Goal: Contribute content: Contribute content

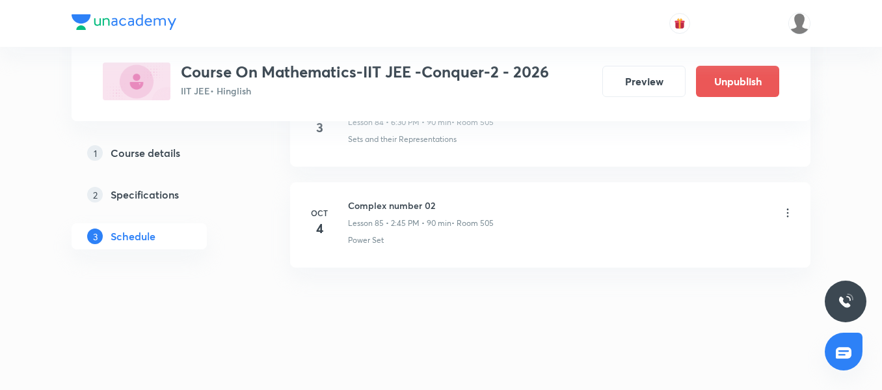
click at [439, 235] on div "Power Set" at bounding box center [571, 240] width 446 height 12
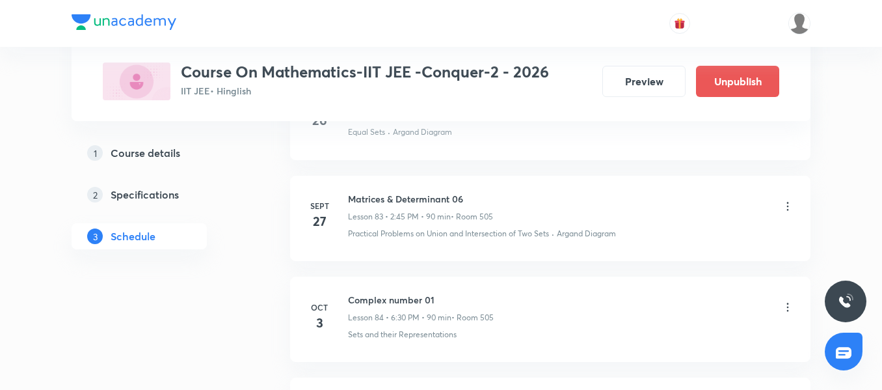
scroll to position [8636, 0]
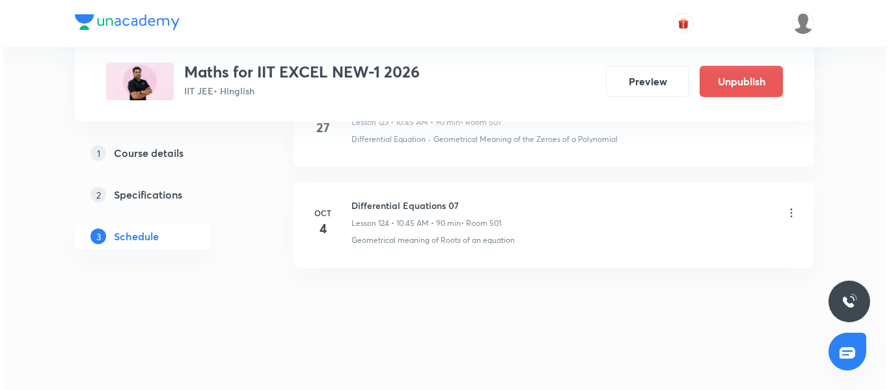
scroll to position [13100, 0]
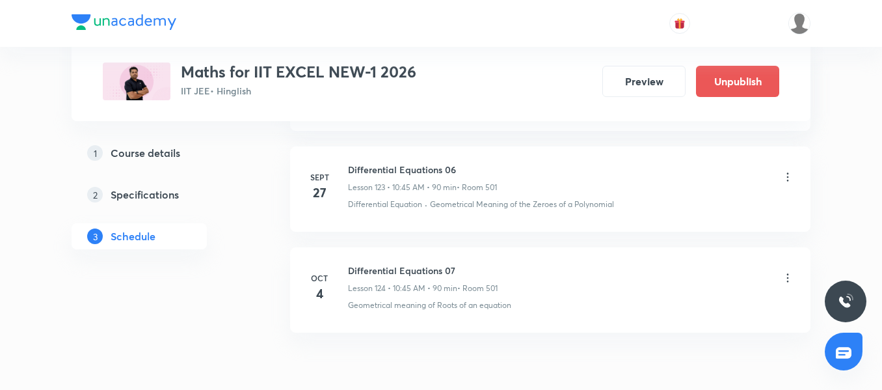
click at [785, 279] on icon at bounding box center [788, 277] width 13 height 13
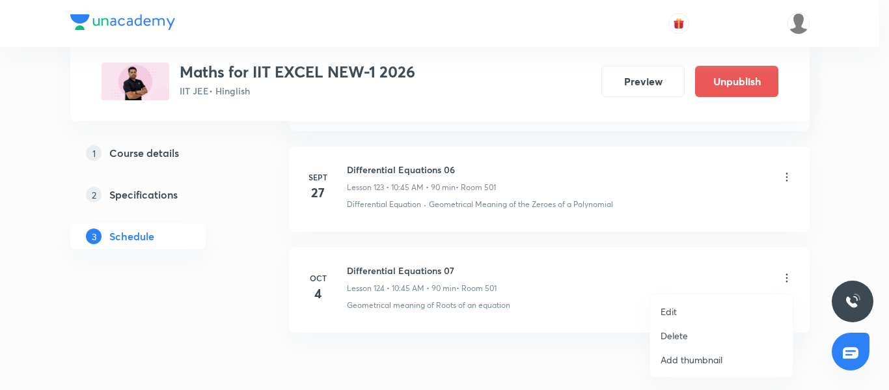
click at [687, 314] on li "Edit" at bounding box center [721, 311] width 143 height 24
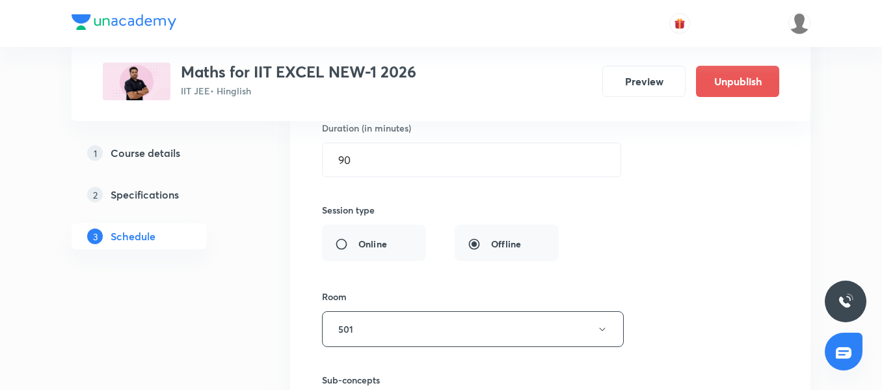
scroll to position [12625, 0]
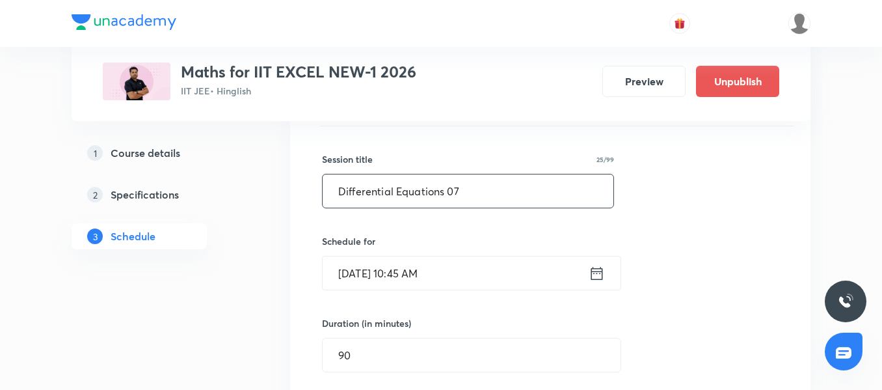
click at [469, 200] on input "Differential Equations 07" at bounding box center [468, 190] width 291 height 33
type input "v"
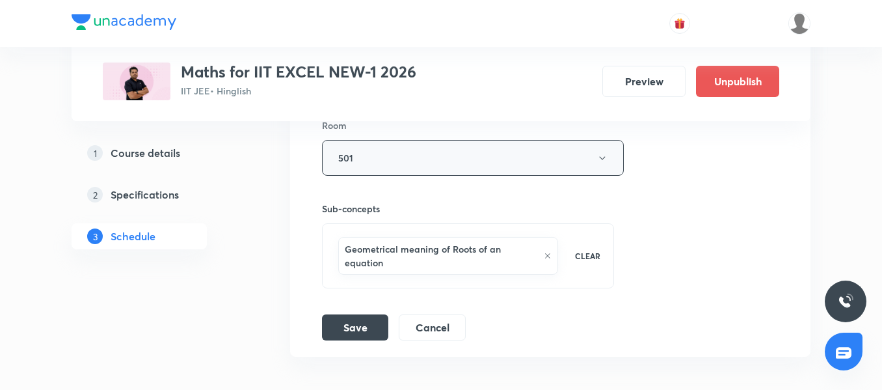
scroll to position [13081, 0]
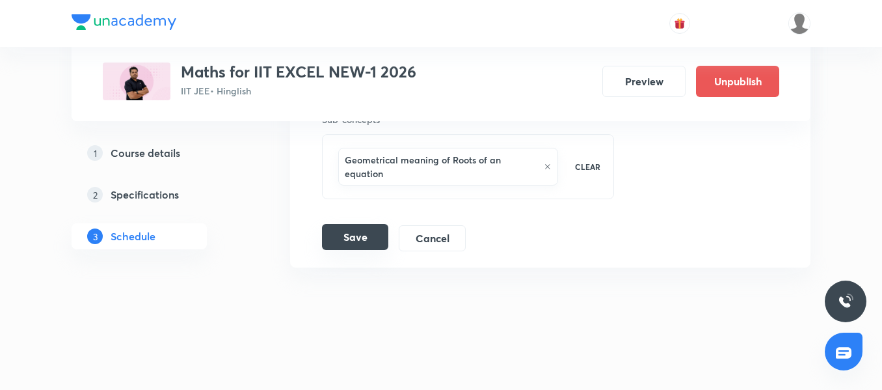
type input "Vector 01"
click at [348, 234] on button "Save" at bounding box center [355, 237] width 66 height 26
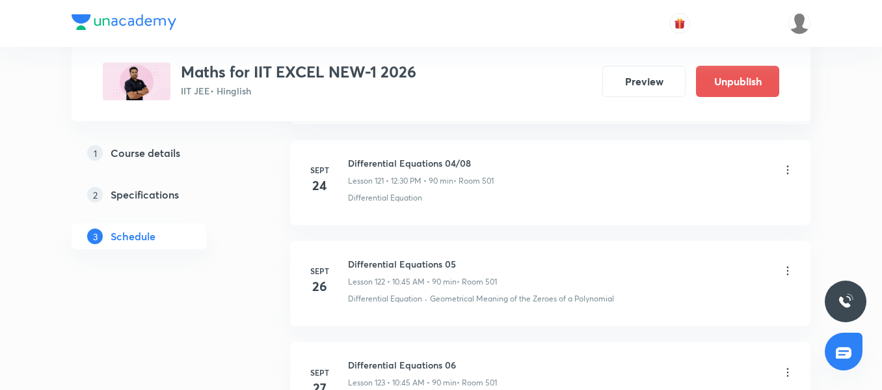
scroll to position [12567, 0]
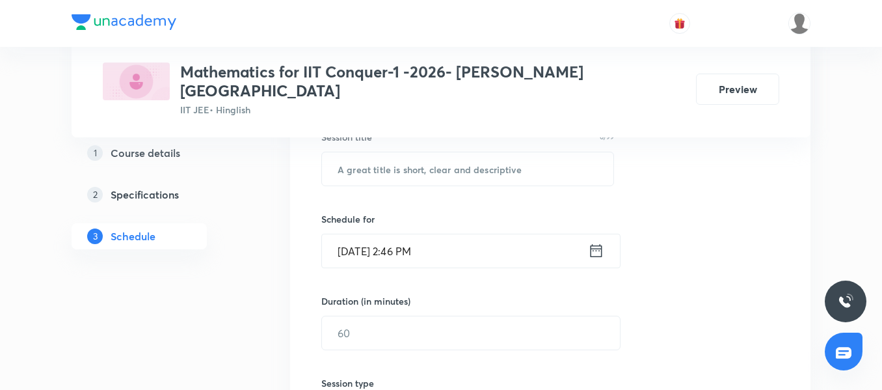
scroll to position [125, 0]
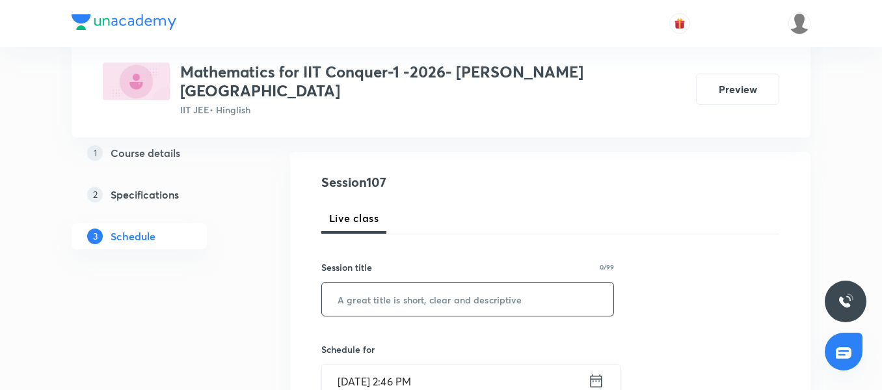
click at [380, 296] on input "text" at bounding box center [468, 298] width 292 height 33
paste input "Complex Number"
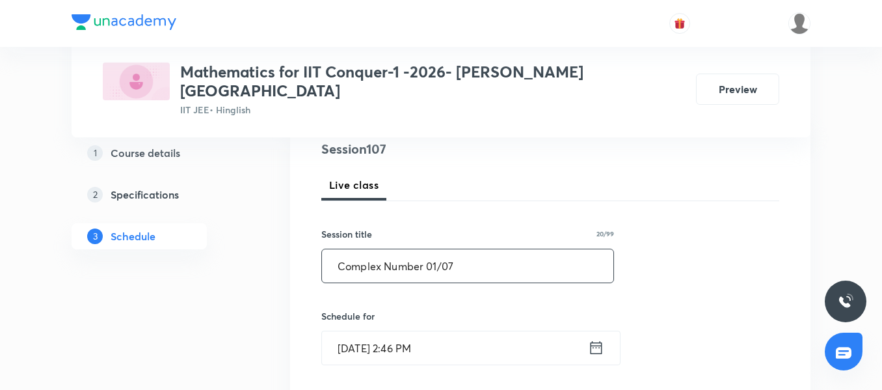
scroll to position [190, 0]
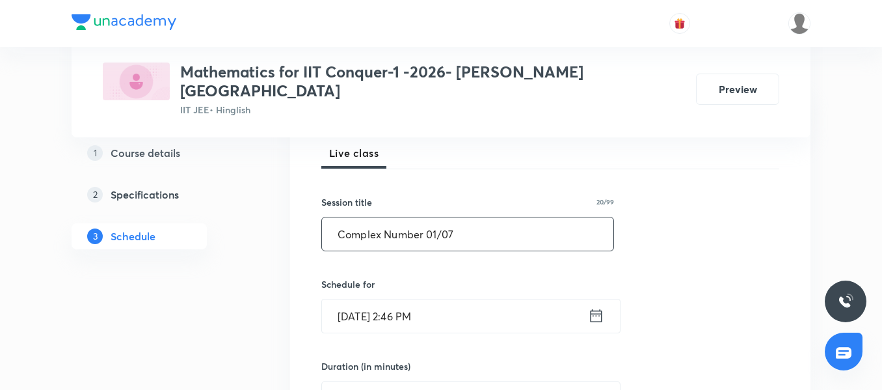
type input "Complex Number 01/07"
click at [474, 299] on input "Oct 3, 2025, 2:46 PM" at bounding box center [455, 315] width 266 height 33
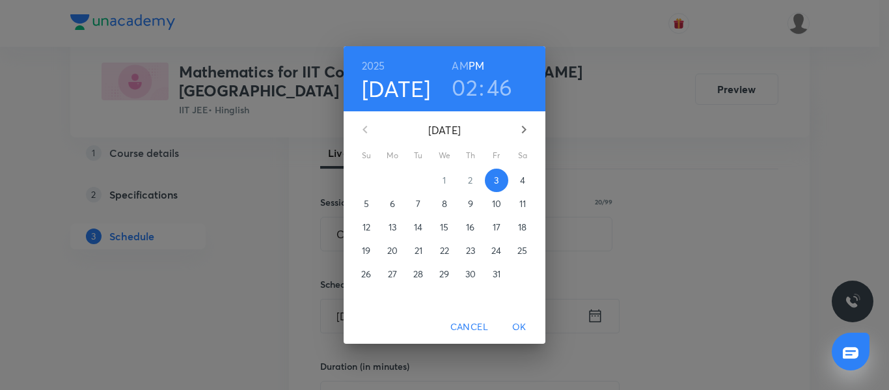
click at [515, 174] on span "4" at bounding box center [522, 180] width 23 height 13
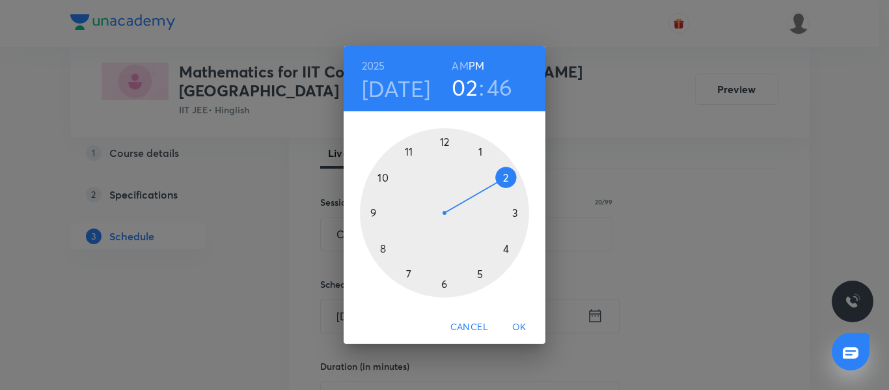
click at [374, 210] on div at bounding box center [444, 212] width 169 height 169
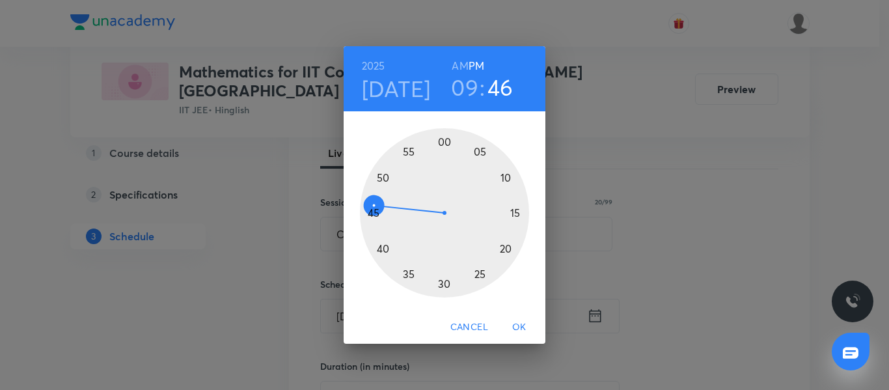
click at [459, 64] on h6 "AM" at bounding box center [460, 66] width 16 height 18
click at [444, 142] on div at bounding box center [444, 212] width 169 height 169
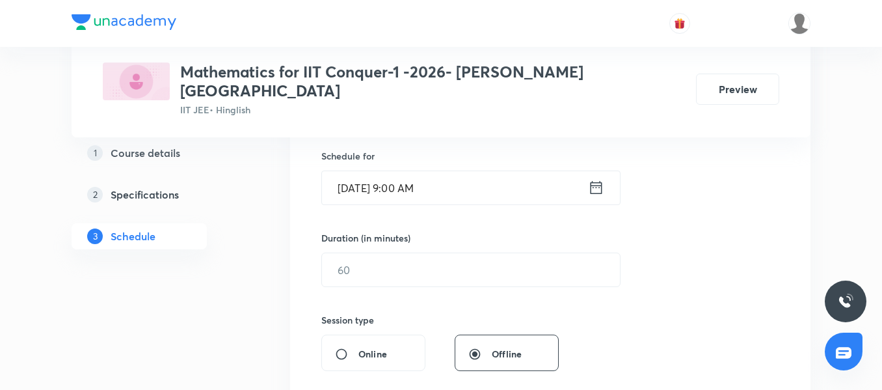
scroll to position [320, 0]
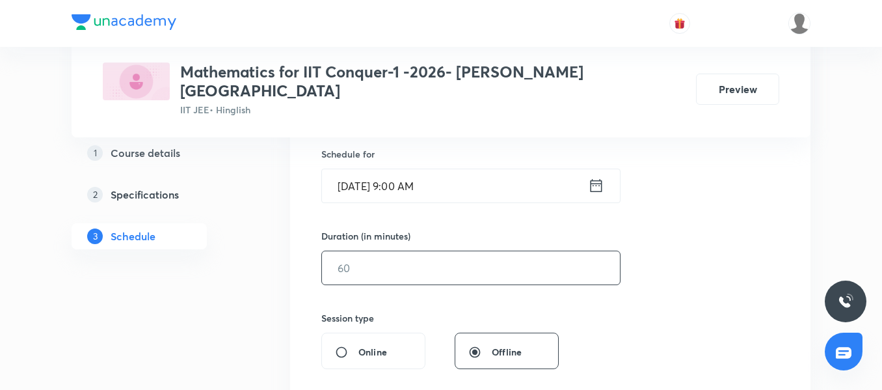
click at [381, 258] on input "text" at bounding box center [471, 267] width 298 height 33
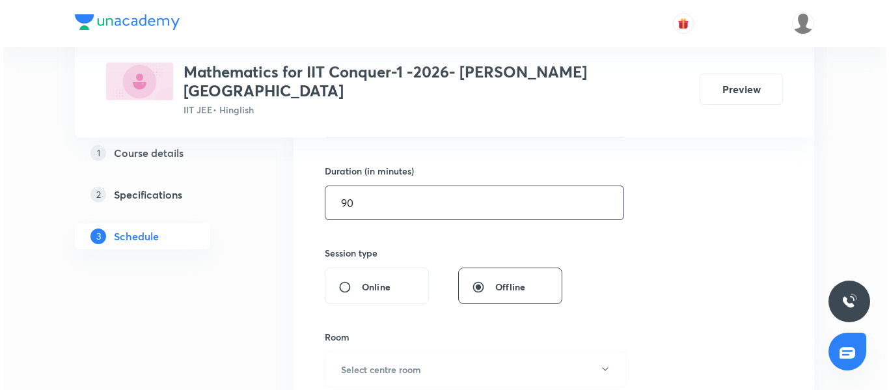
scroll to position [450, 0]
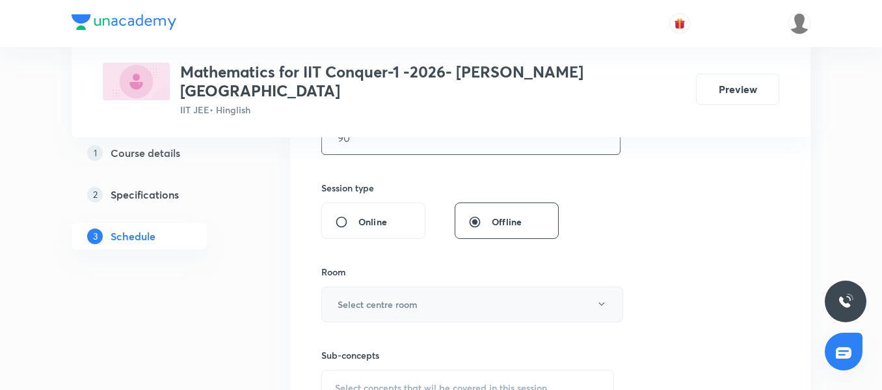
type input "90"
click at [385, 295] on button "Select centre room" at bounding box center [472, 304] width 302 height 36
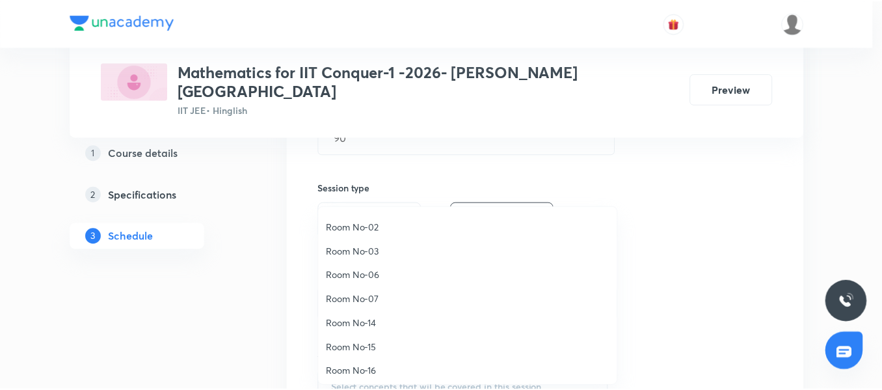
scroll to position [145, 0]
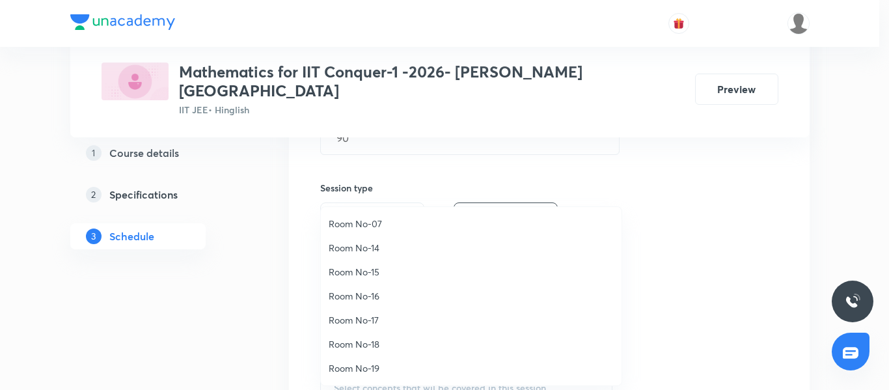
click at [377, 377] on li "Room No-19" at bounding box center [471, 368] width 301 height 24
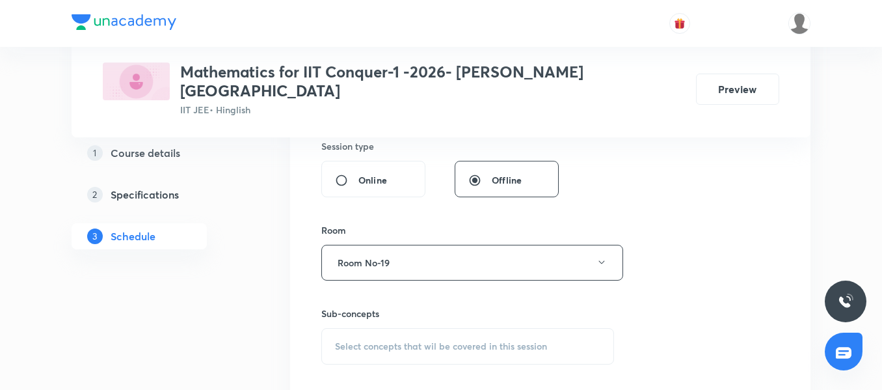
scroll to position [515, 0]
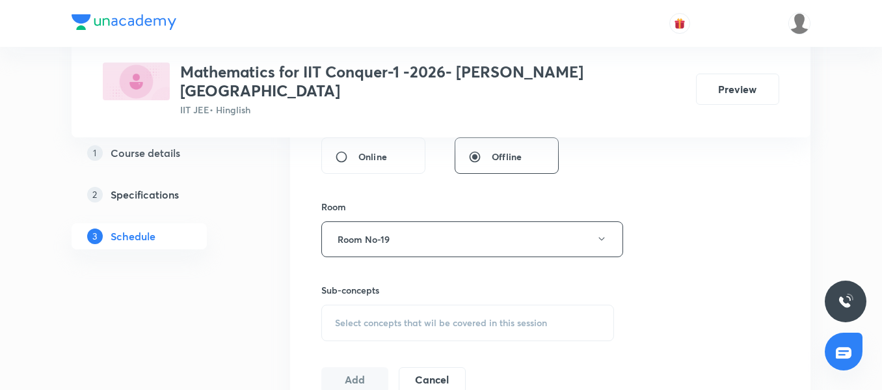
click at [430, 318] on span "Select concepts that wil be covered in this session" at bounding box center [441, 323] width 212 height 10
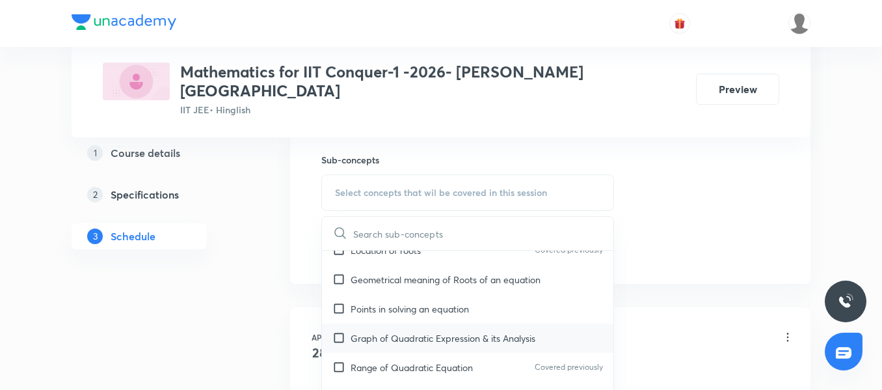
scroll to position [65, 0]
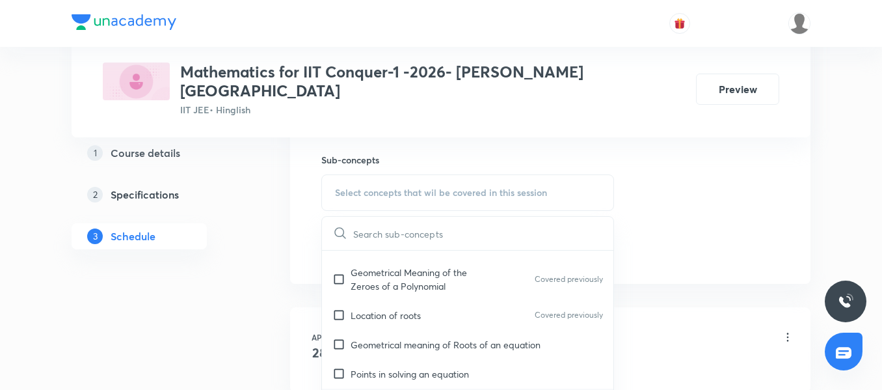
click at [435, 338] on p "Geometrical meaning of Roots of an equation" at bounding box center [446, 345] width 190 height 14
checkbox input "true"
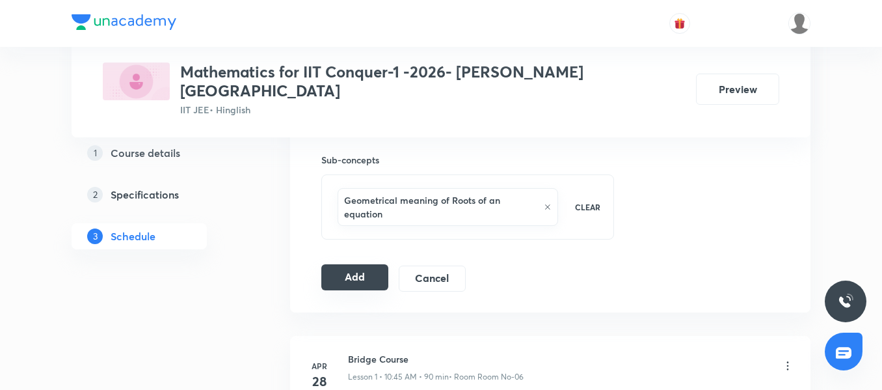
click at [365, 264] on button "Add" at bounding box center [354, 277] width 67 height 26
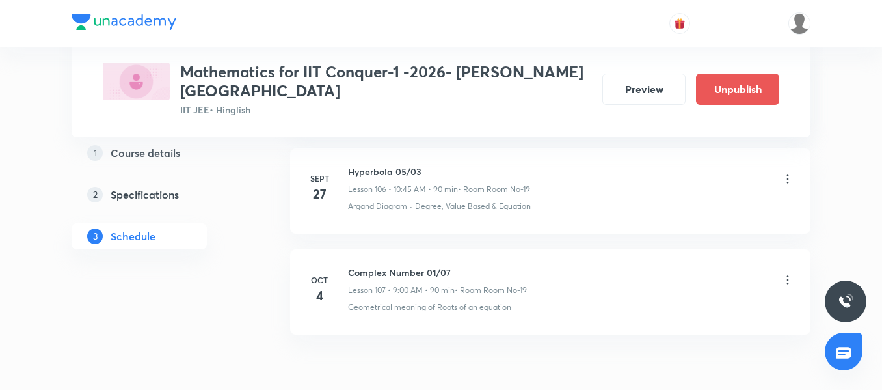
scroll to position [10857, 0]
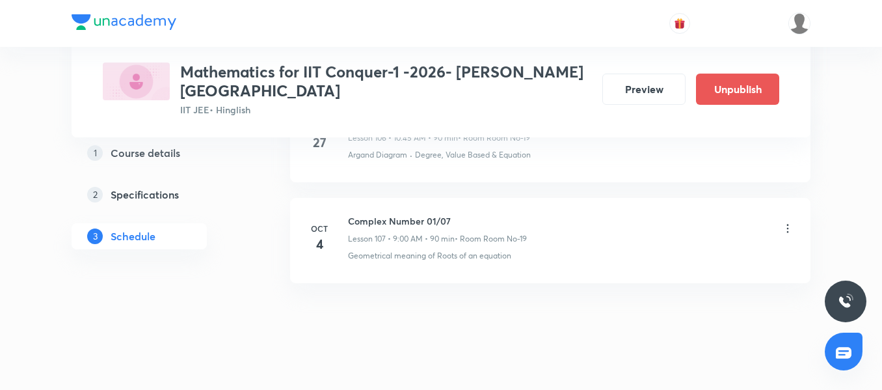
click at [394, 214] on h6 "Complex Number 01/07" at bounding box center [437, 221] width 179 height 14
copy h6 "Complex Number 01/07"
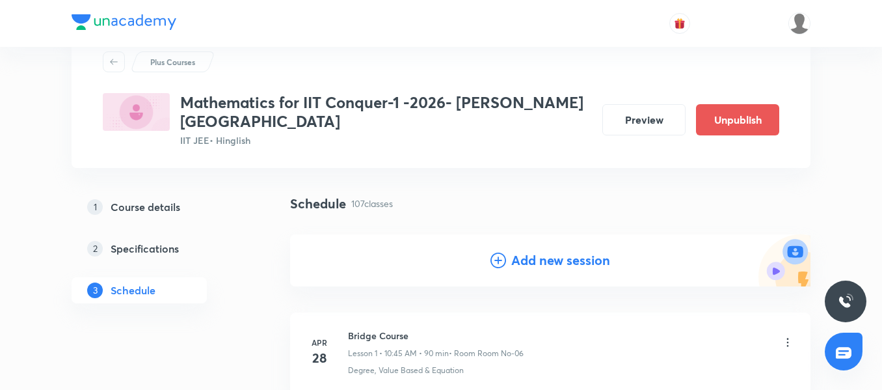
scroll to position [65, 0]
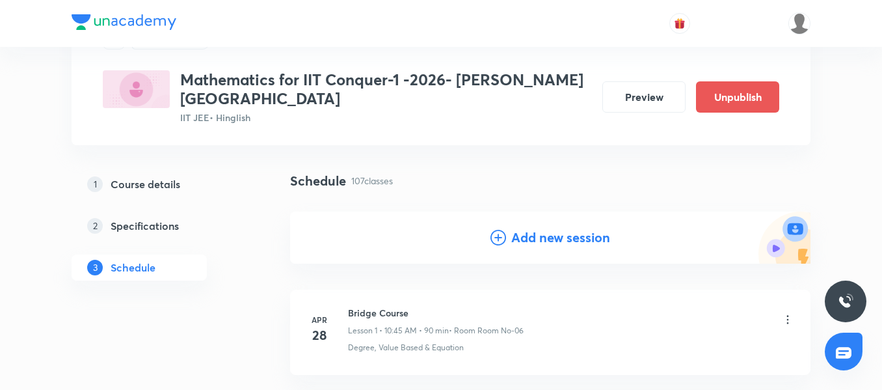
click at [520, 236] on div "Add new session" at bounding box center [550, 238] width 521 height 52
click at [526, 228] on h4 "Add new session" at bounding box center [561, 238] width 99 height 20
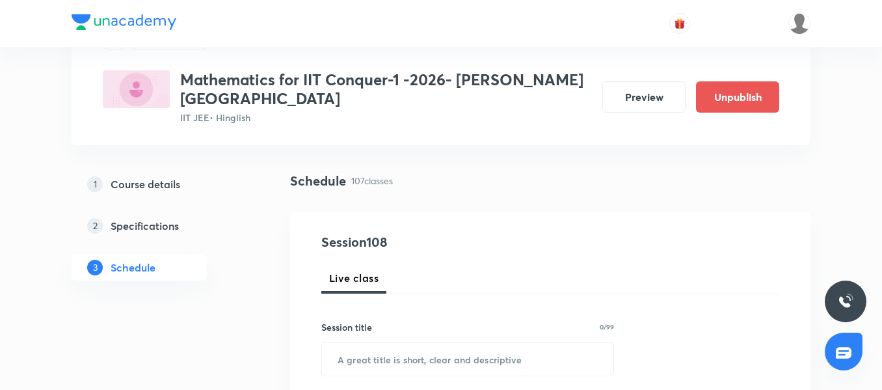
scroll to position [130, 0]
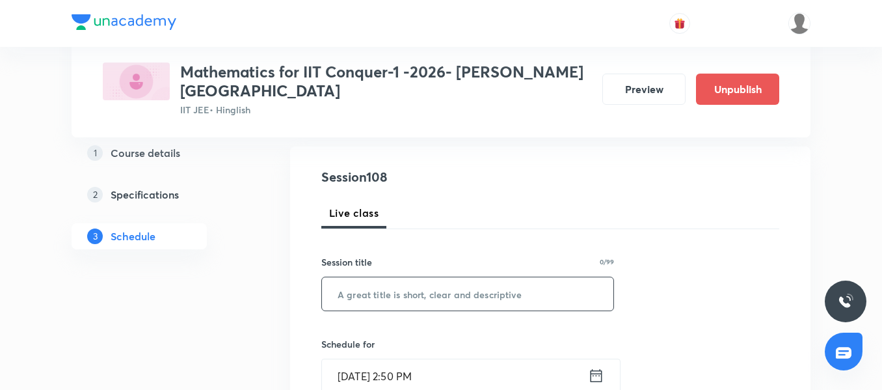
click at [407, 281] on input "text" at bounding box center [468, 293] width 292 height 33
paste input "Complex Number 01/07"
click at [437, 277] on input "Complex Number 01/07" at bounding box center [468, 293] width 292 height 33
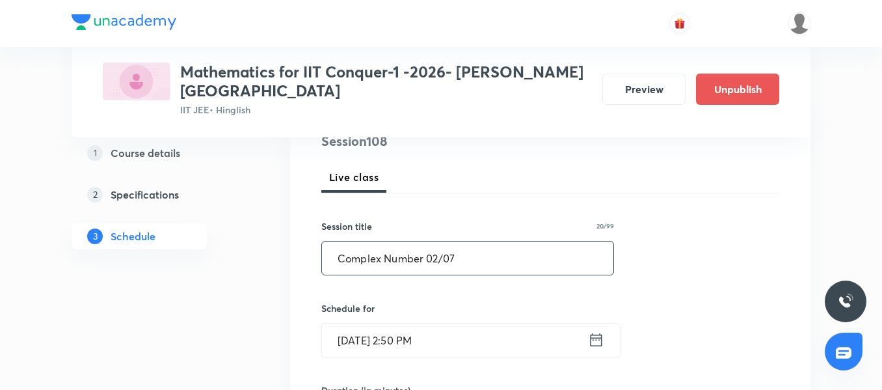
scroll to position [195, 0]
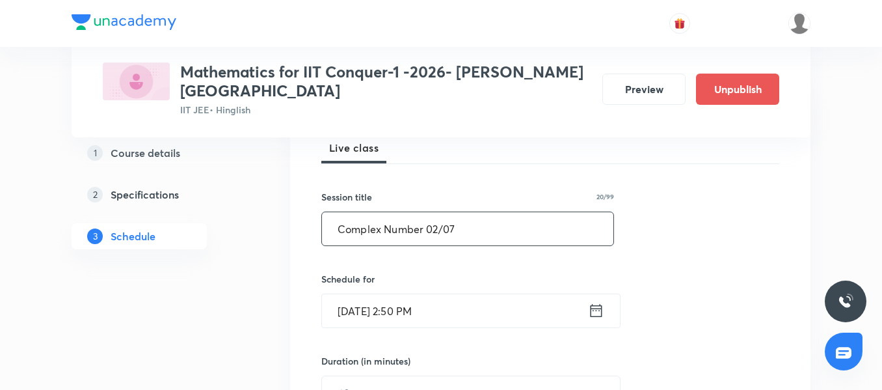
type input "Complex Number 02/07"
click at [467, 294] on input "Oct 3, 2025, 2:50 PM" at bounding box center [455, 310] width 266 height 33
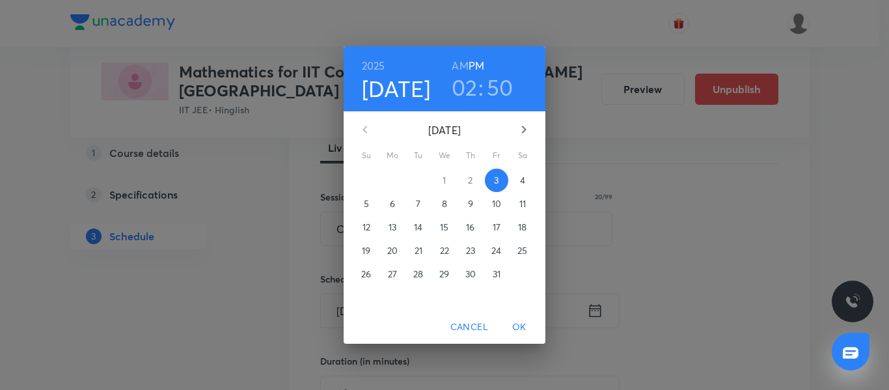
click at [526, 182] on span "4" at bounding box center [522, 180] width 23 height 13
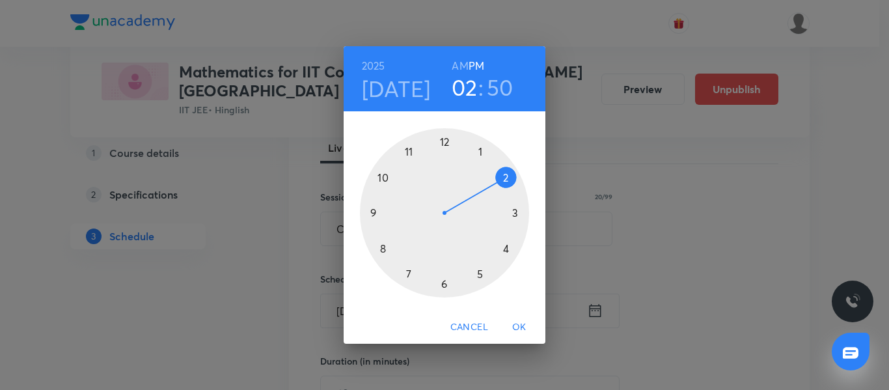
click at [385, 179] on div at bounding box center [444, 212] width 169 height 169
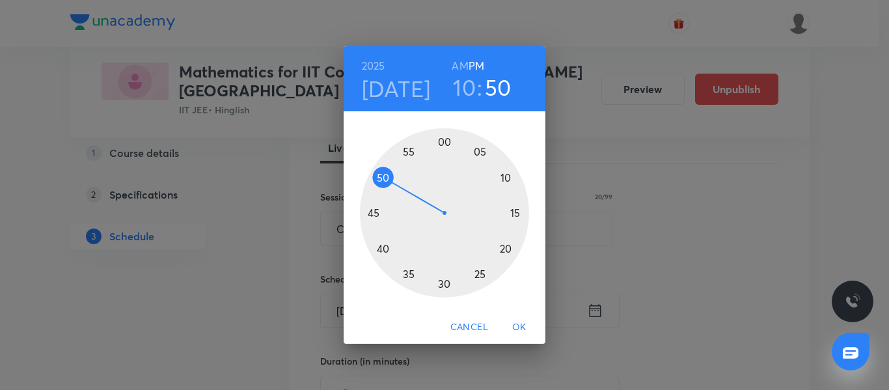
click at [460, 64] on h6 "AM" at bounding box center [460, 66] width 16 height 18
click at [374, 211] on div at bounding box center [444, 212] width 169 height 169
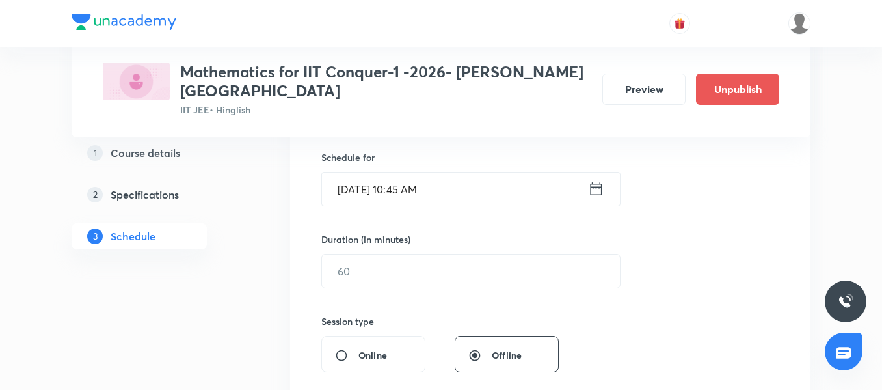
scroll to position [325, 0]
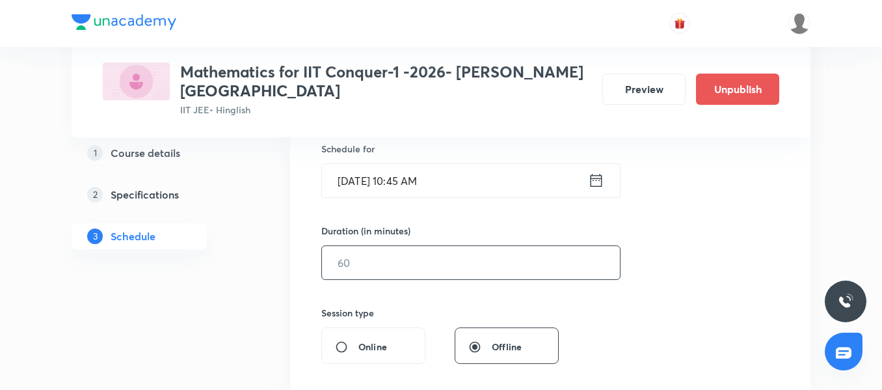
click at [372, 260] on input "text" at bounding box center [471, 262] width 298 height 33
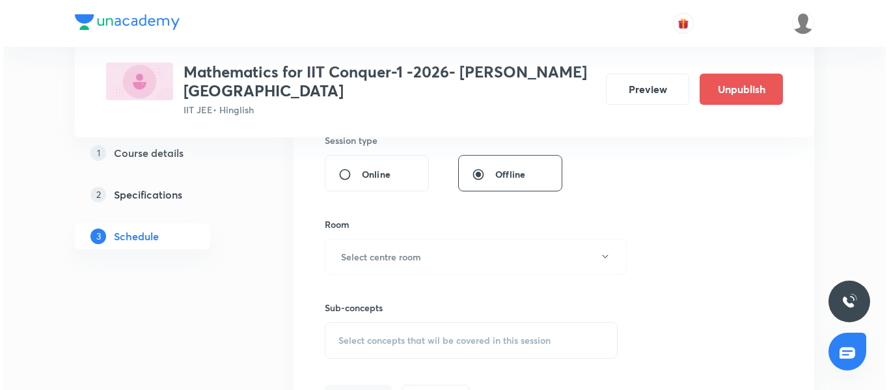
scroll to position [521, 0]
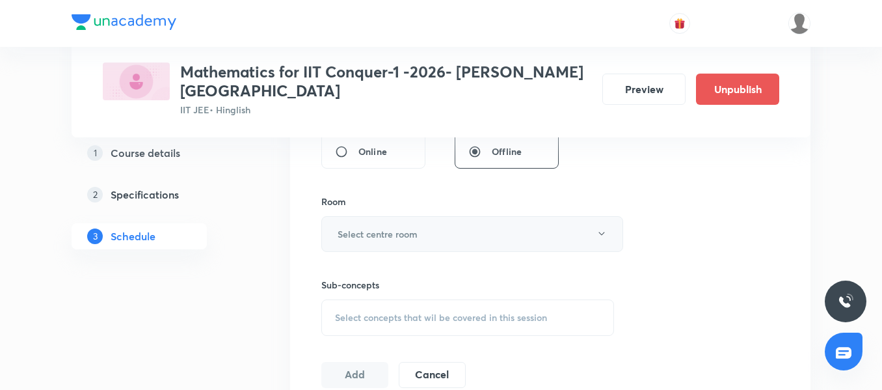
type input "90"
click at [389, 216] on button "Select centre room" at bounding box center [472, 234] width 302 height 36
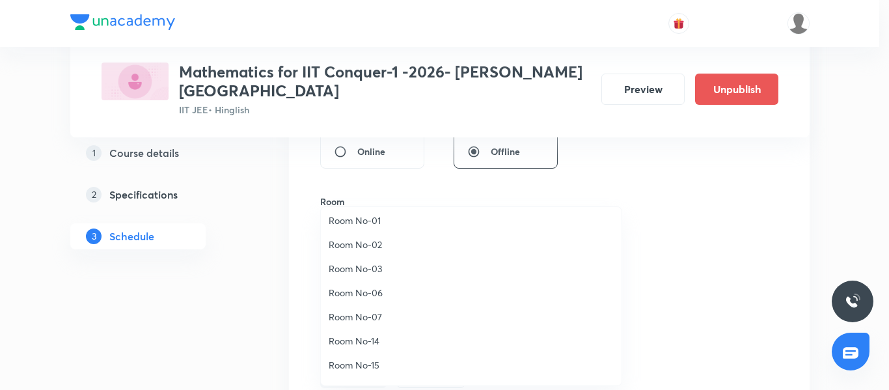
scroll to position [145, 0]
click at [370, 318] on span "Room No-17" at bounding box center [471, 320] width 285 height 14
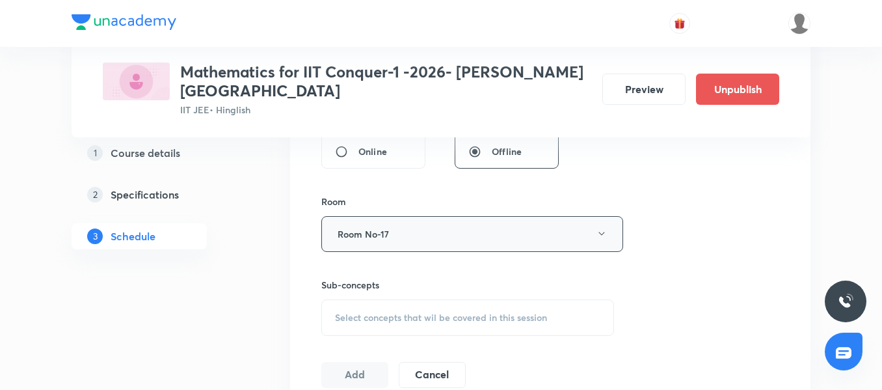
click at [397, 228] on button "Room No-17" at bounding box center [472, 234] width 302 height 36
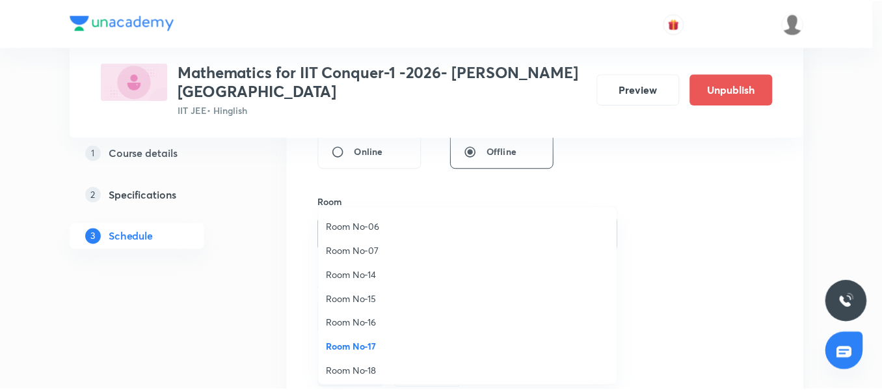
scroll to position [130, 0]
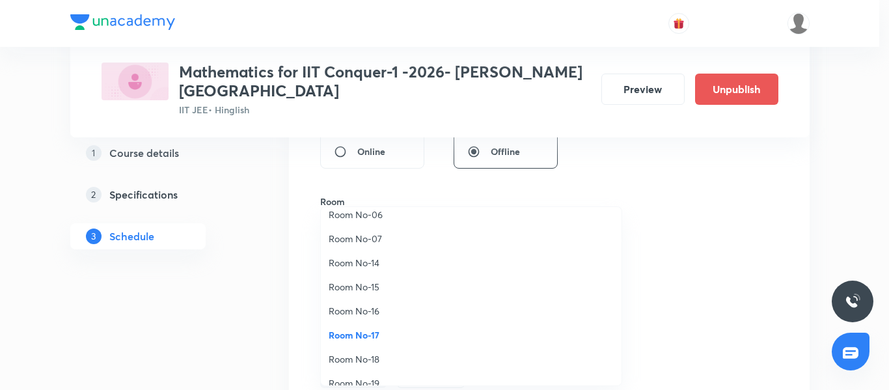
click at [381, 380] on span "Room No-19" at bounding box center [471, 383] width 285 height 14
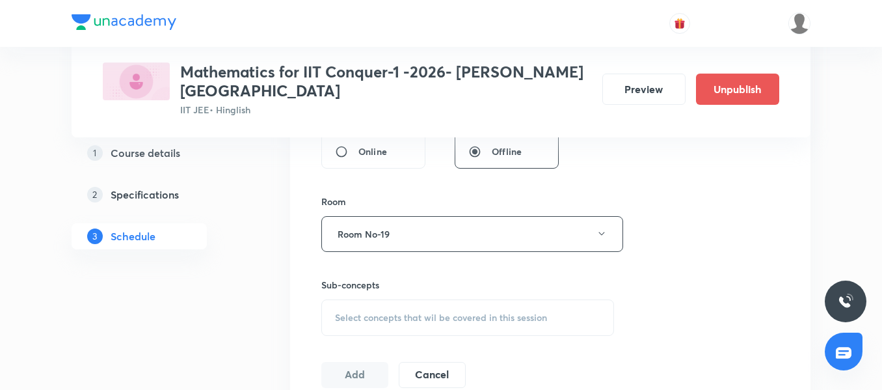
click at [385, 299] on div "Select concepts that wil be covered in this session" at bounding box center [467, 317] width 293 height 36
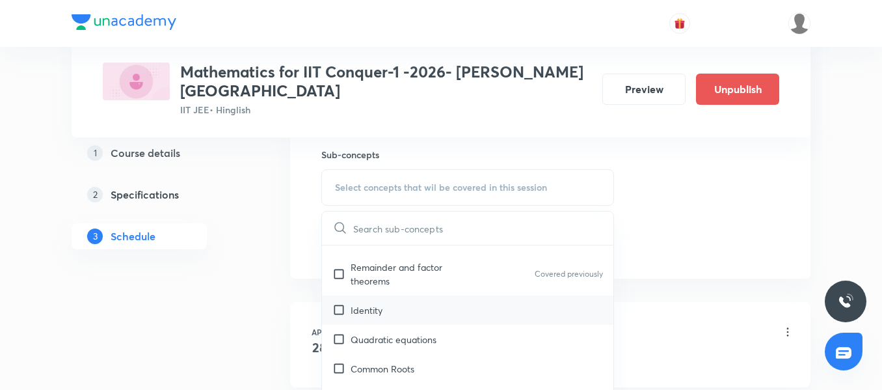
scroll to position [274, 0]
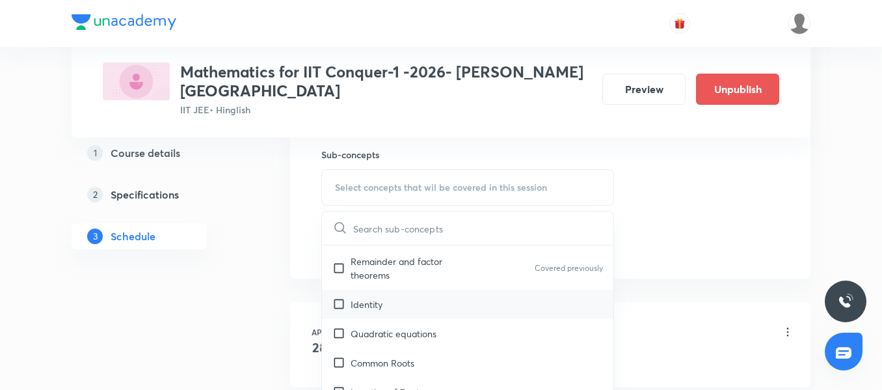
click at [411, 295] on div "Identity" at bounding box center [468, 304] width 292 height 29
checkbox input "true"
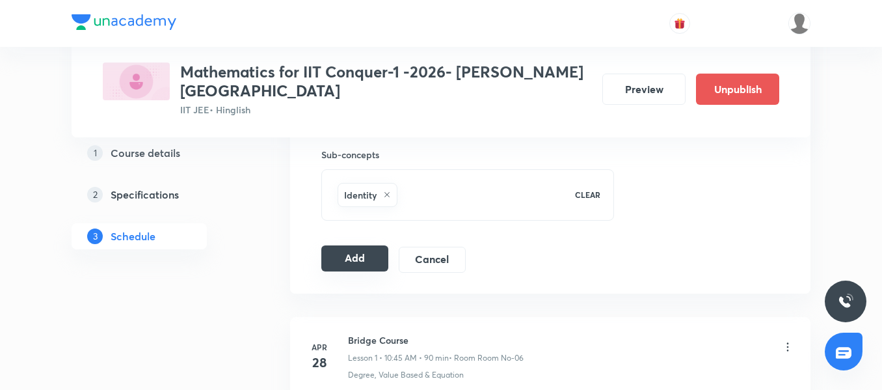
click at [349, 245] on button "Add" at bounding box center [354, 258] width 67 height 26
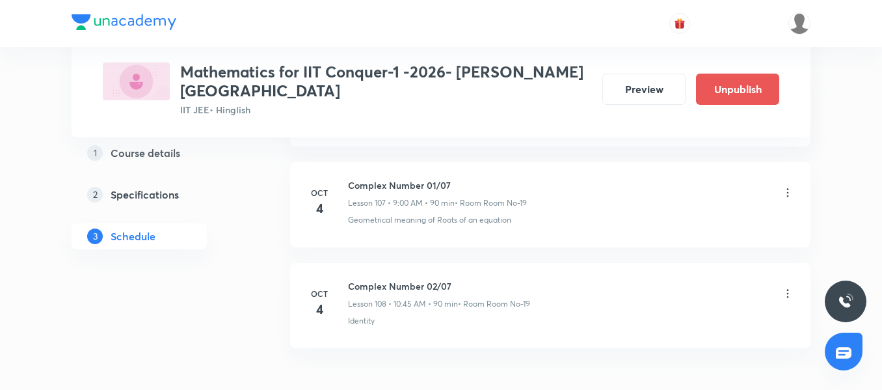
scroll to position [10958, 0]
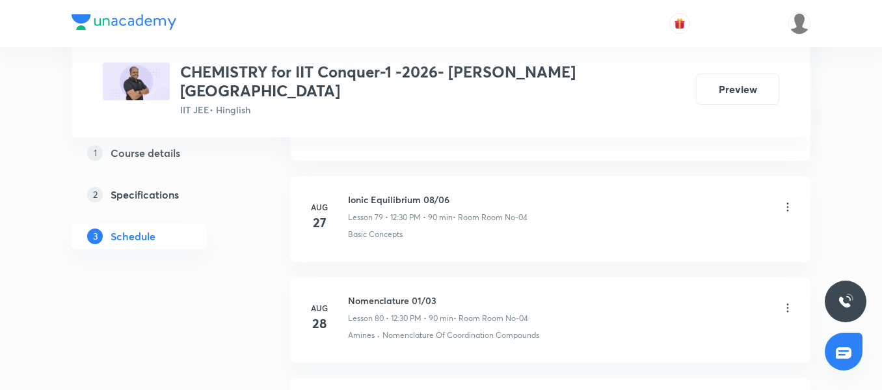
scroll to position [10545, 0]
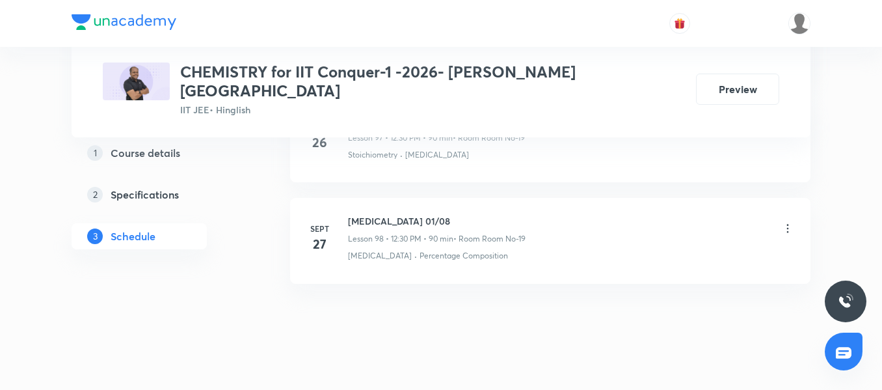
click at [391, 214] on h6 "Hydrocarbon 01/08" at bounding box center [437, 221] width 178 height 14
copy h6 "Hydrocarbon 01/08"
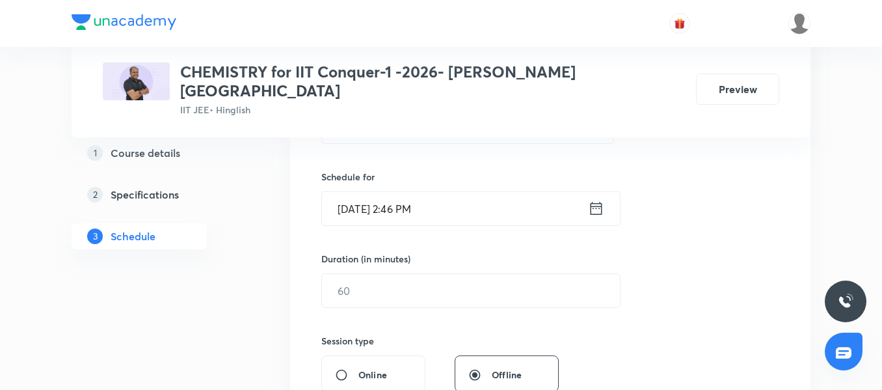
scroll to position [235, 0]
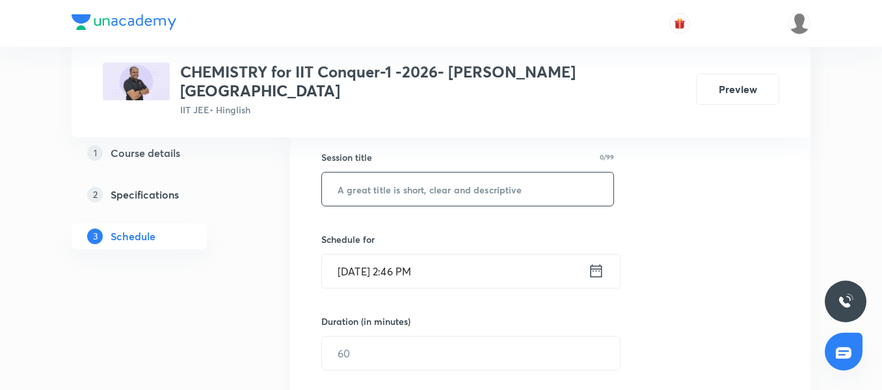
click at [350, 177] on input "text" at bounding box center [468, 188] width 292 height 33
paste input "Hydrocarbon 01/08"
click at [417, 172] on input "Hydrocarbon 01/08" at bounding box center [468, 188] width 292 height 33
type input "Hydrocarbon 02/08"
click at [475, 254] on input "Oct 3, 2025, 2:46 PM" at bounding box center [455, 270] width 266 height 33
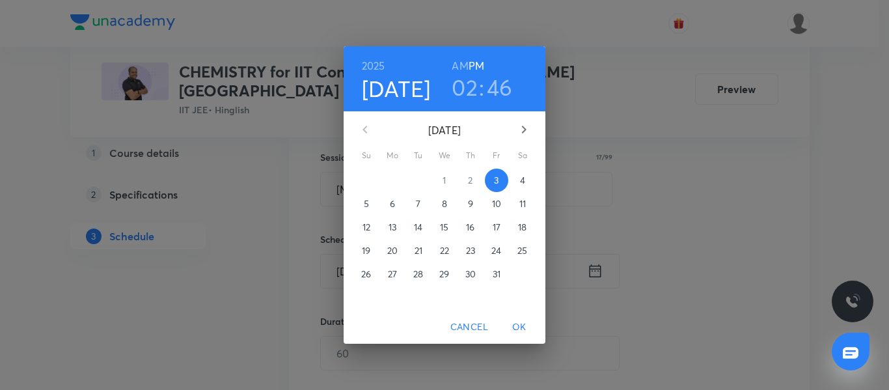
click at [519, 181] on span "4" at bounding box center [522, 180] width 23 height 13
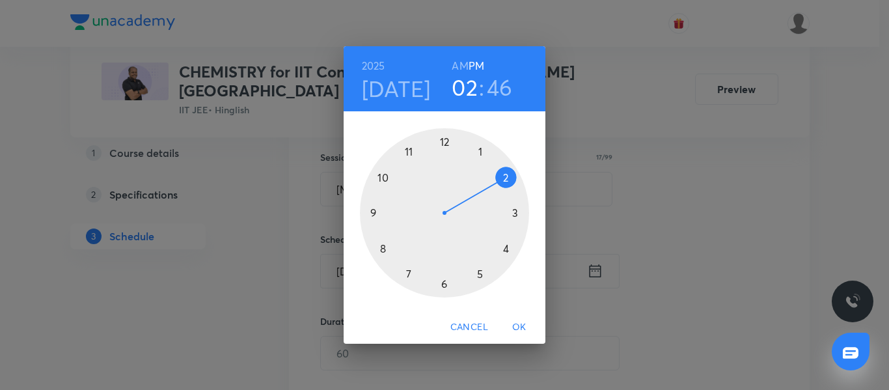
click at [444, 141] on div at bounding box center [444, 212] width 169 height 169
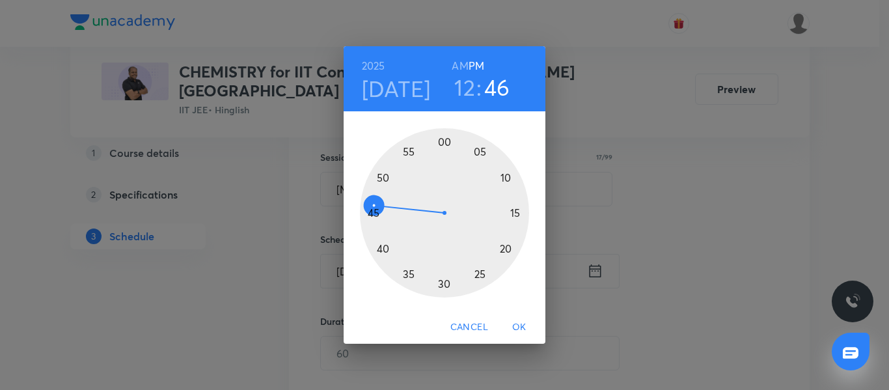
click at [445, 281] on div at bounding box center [444, 212] width 169 height 169
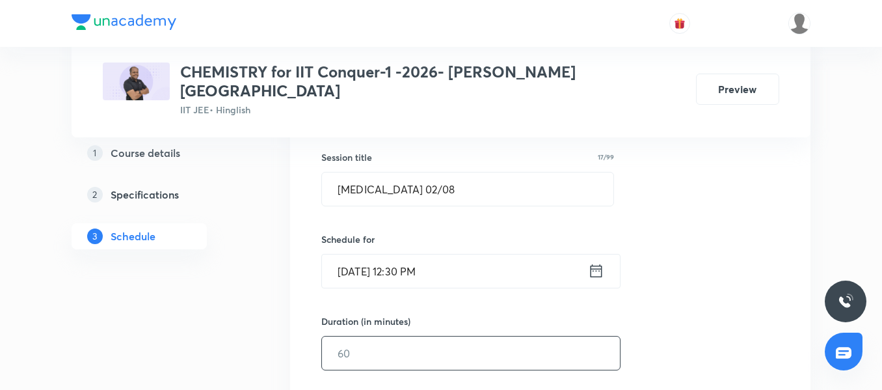
click at [400, 336] on input "text" at bounding box center [471, 352] width 298 height 33
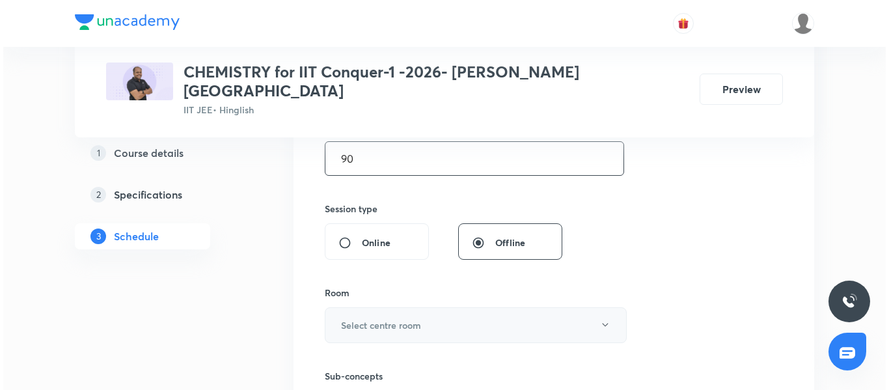
scroll to position [430, 0]
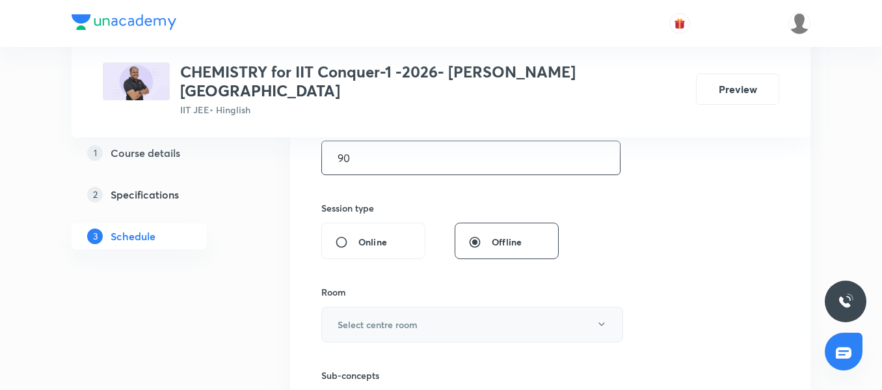
type input "90"
click at [420, 307] on button "Select centre room" at bounding box center [472, 325] width 302 height 36
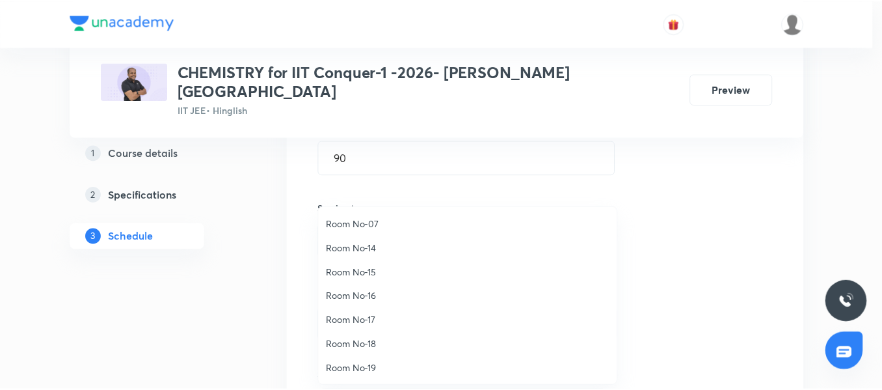
scroll to position [145, 0]
click at [378, 367] on span "Room No-19" at bounding box center [471, 368] width 285 height 14
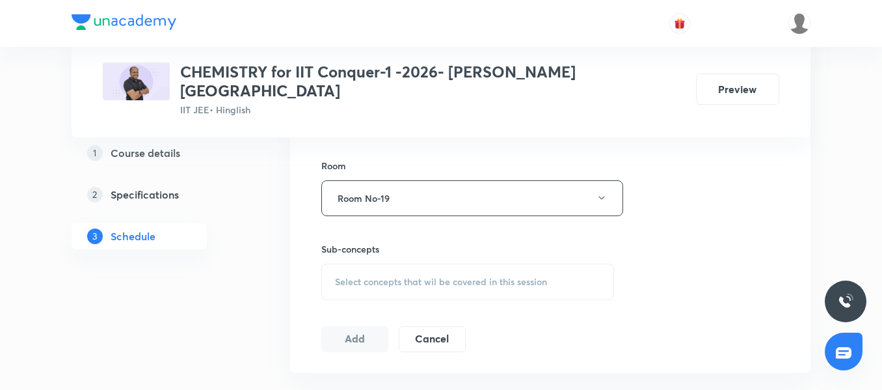
scroll to position [560, 0]
click at [374, 273] on span "Select concepts that wil be covered in this session" at bounding box center [441, 278] width 212 height 10
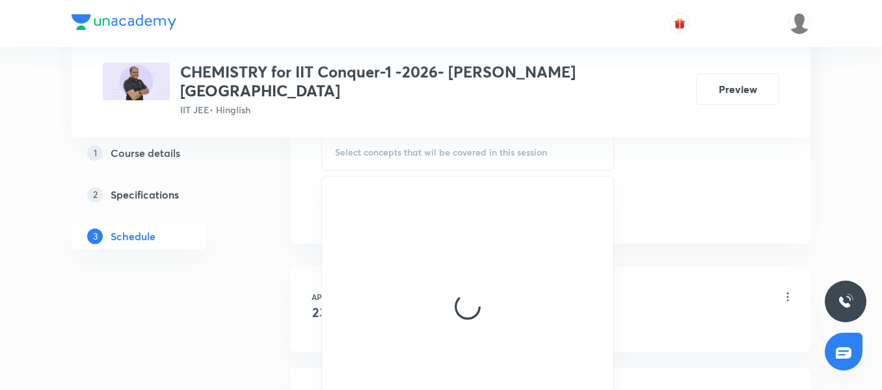
scroll to position [690, 0]
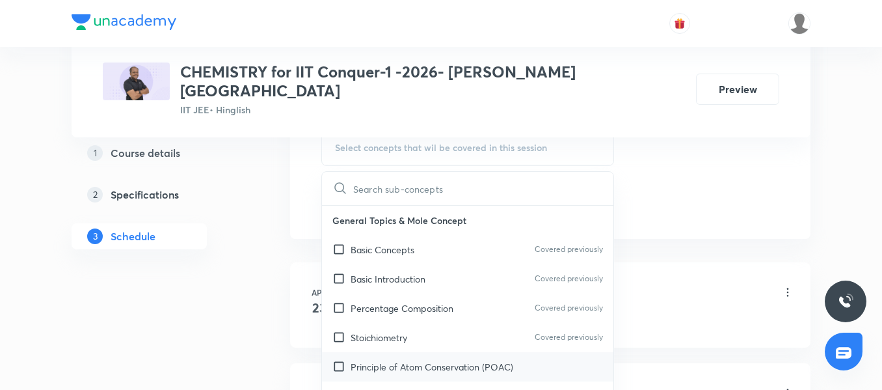
click at [433, 360] on p "Principle of Atom Conservation (POAC)" at bounding box center [432, 367] width 163 height 14
checkbox input "true"
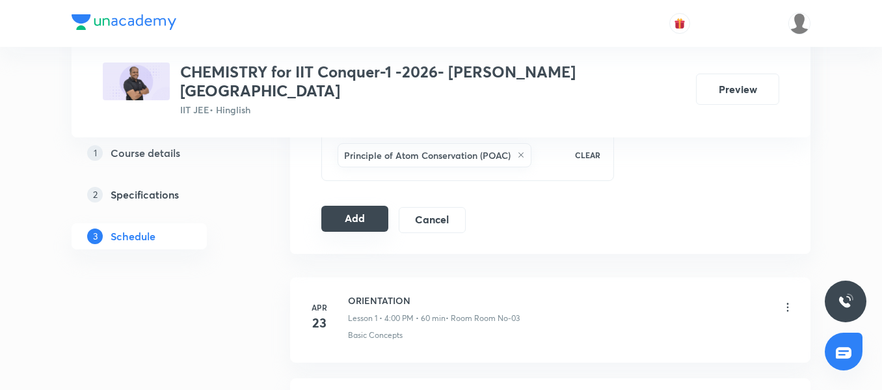
click at [336, 206] on button "Add" at bounding box center [354, 219] width 67 height 26
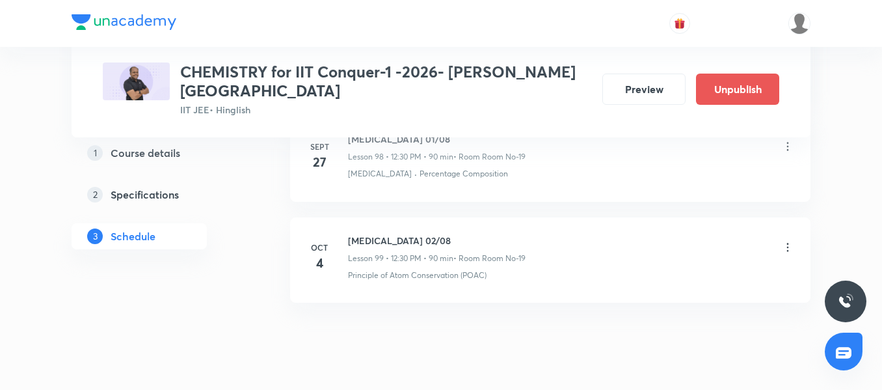
scroll to position [10047, 0]
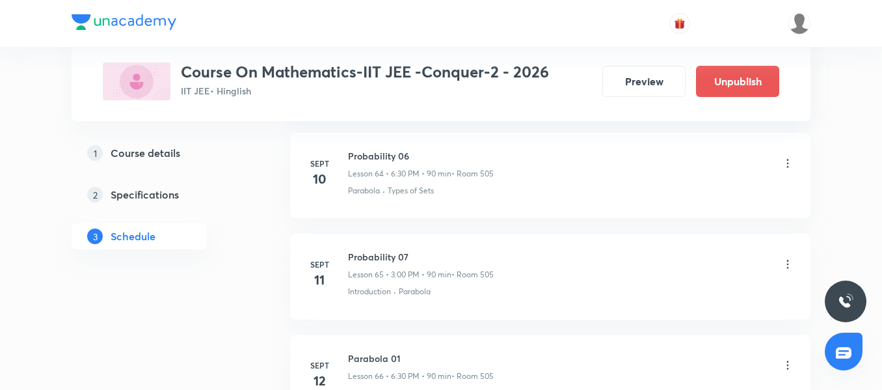
scroll to position [9234, 0]
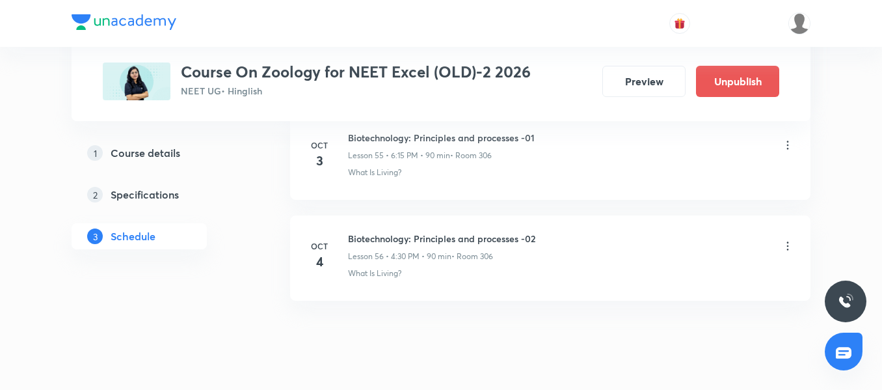
scroll to position [6237, 0]
